Goal: Navigation & Orientation: Understand site structure

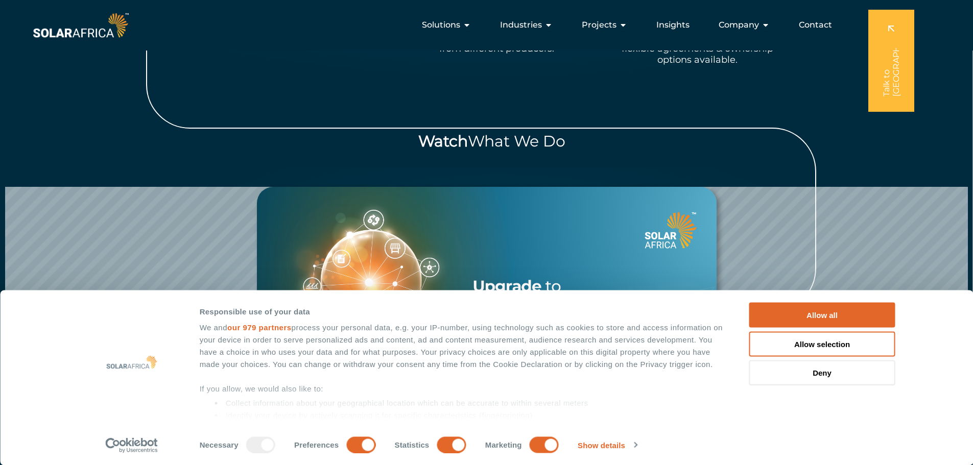
scroll to position [926, 0]
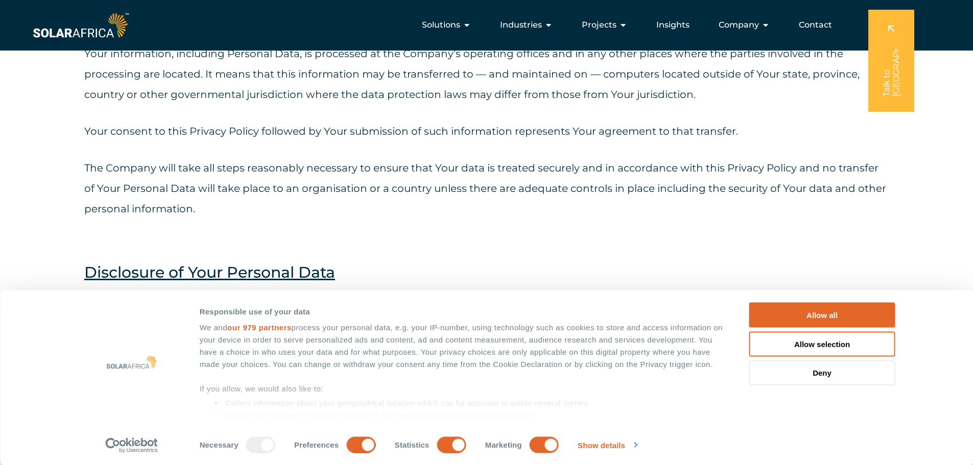
scroll to position [2951, 0]
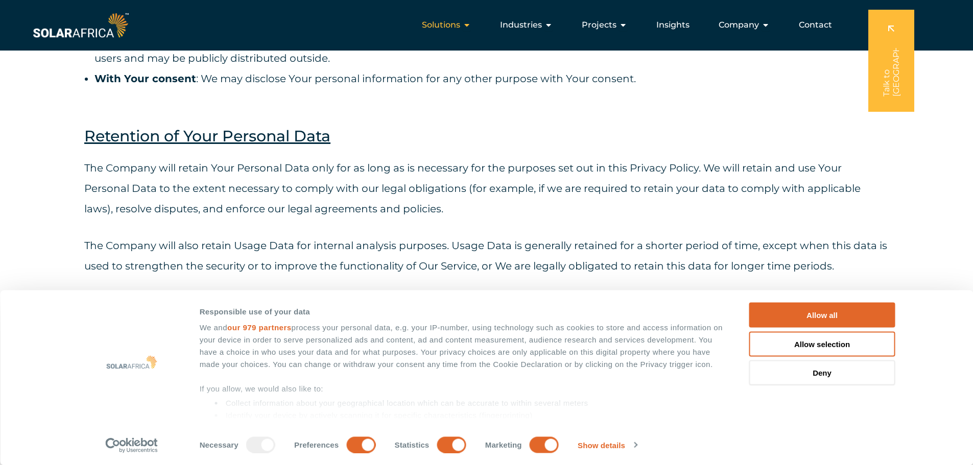
click at [442, 29] on span "Solutions" at bounding box center [441, 25] width 38 height 12
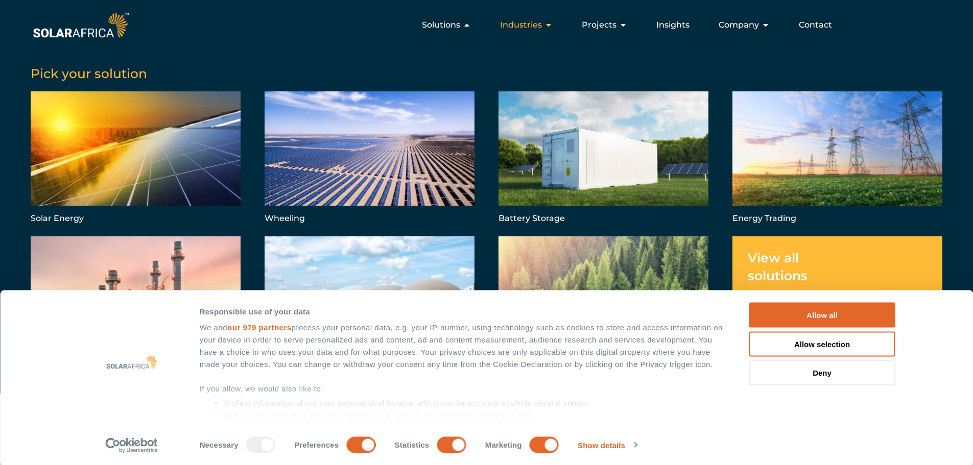
click at [530, 25] on span "Industries" at bounding box center [521, 25] width 42 height 12
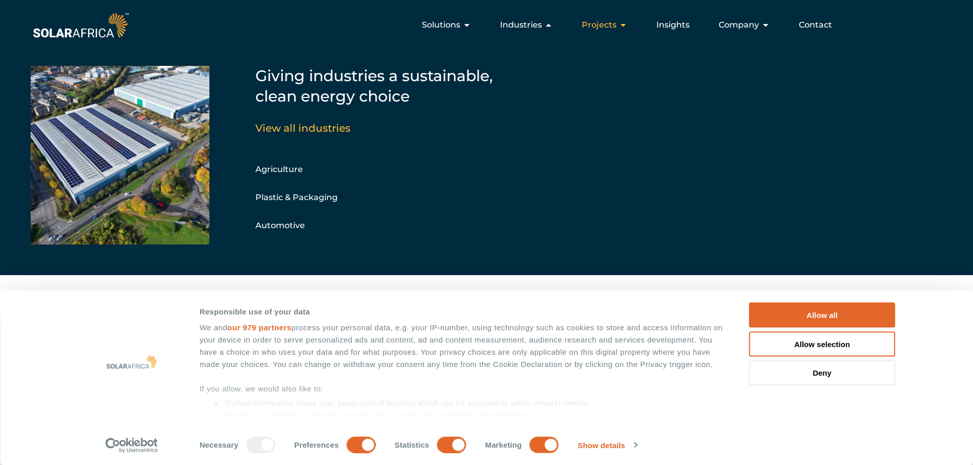
click at [604, 27] on span "Projects" at bounding box center [599, 25] width 35 height 12
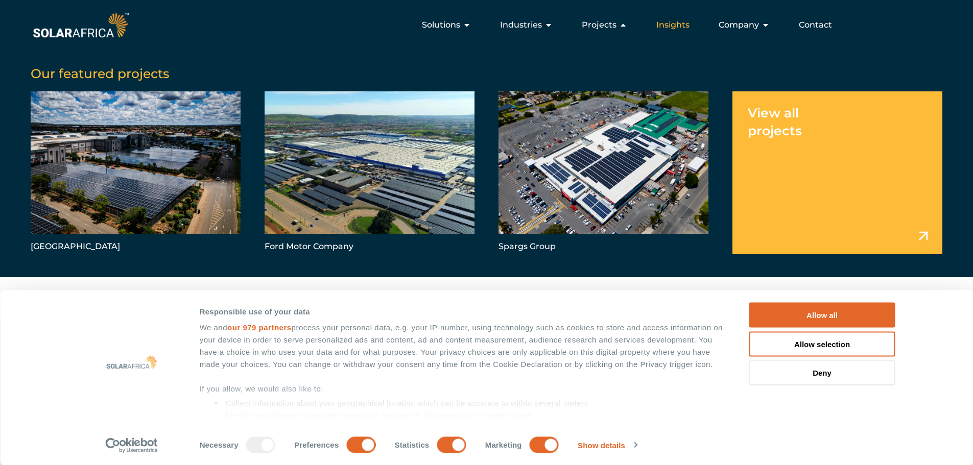
click at [669, 32] on div "Insights" at bounding box center [673, 25] width 50 height 20
click at [740, 28] on span "Company" at bounding box center [739, 25] width 40 height 12
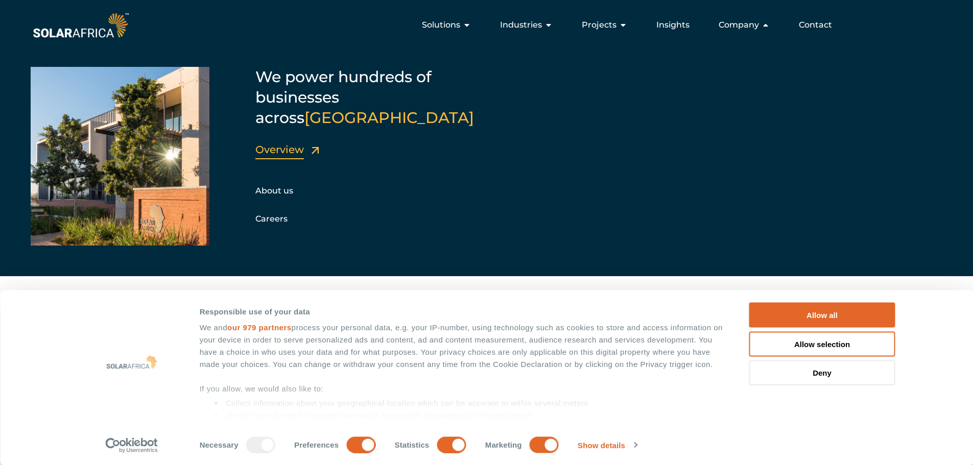
click at [272, 144] on link "Overview" at bounding box center [279, 150] width 49 height 12
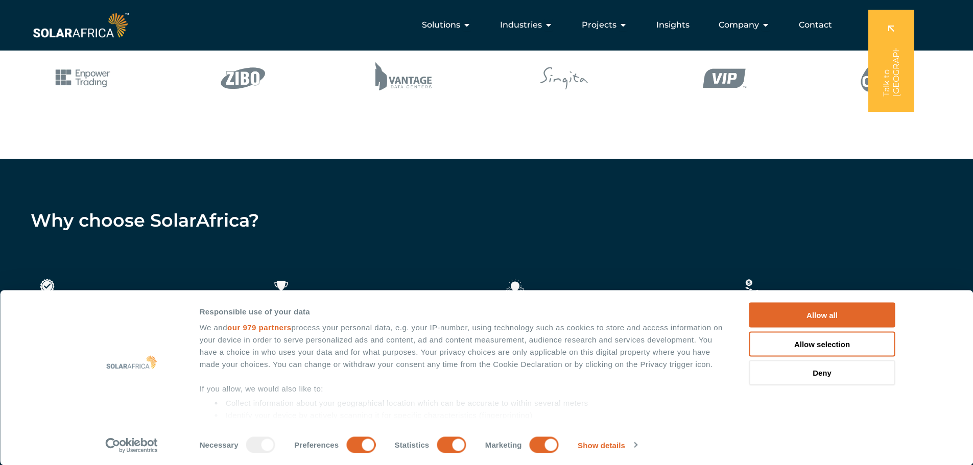
scroll to position [1430, 0]
